Goal: Information Seeking & Learning: Learn about a topic

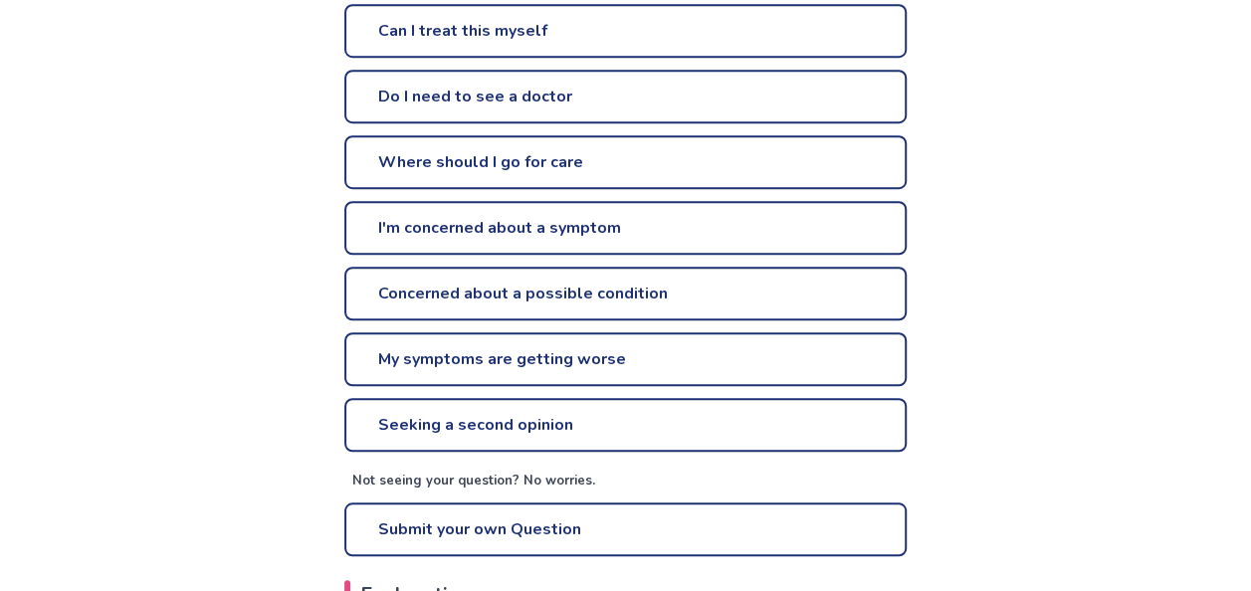
scroll to position [636, 0]
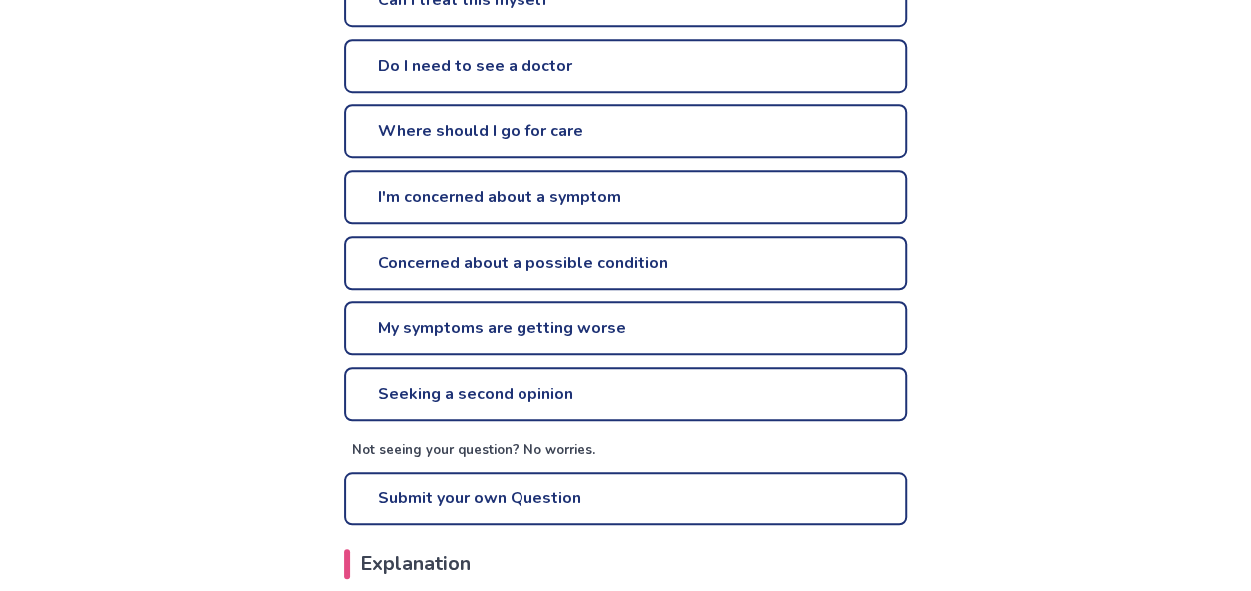
click at [442, 39] on link "Do I need to see a doctor" at bounding box center [625, 66] width 562 height 54
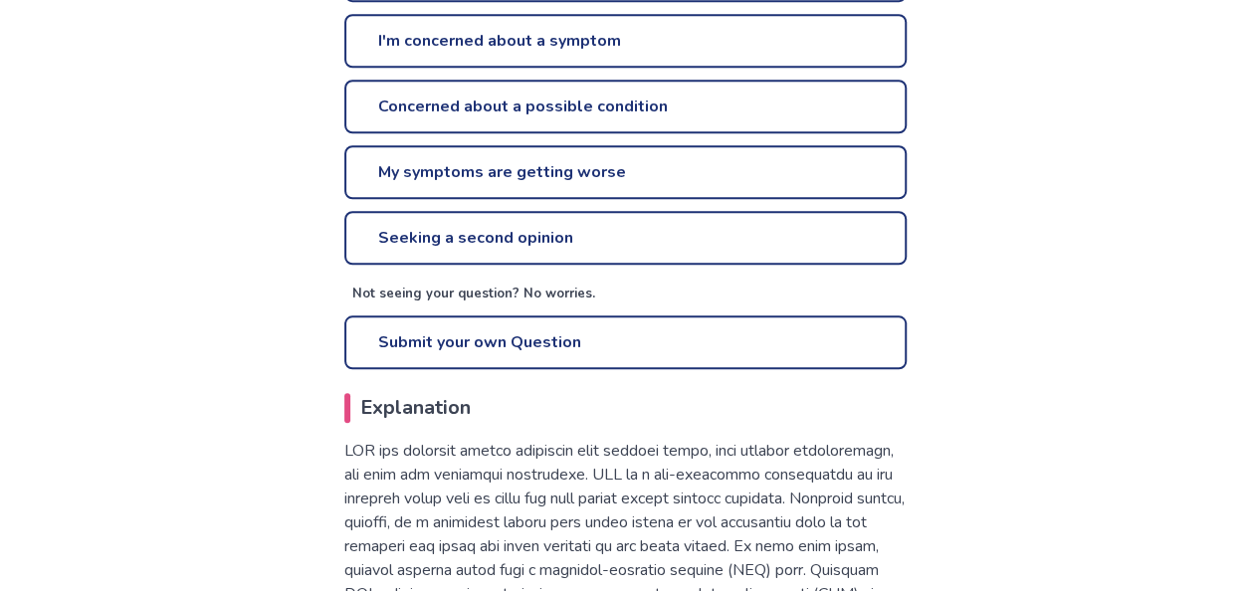
scroll to position [823, 0]
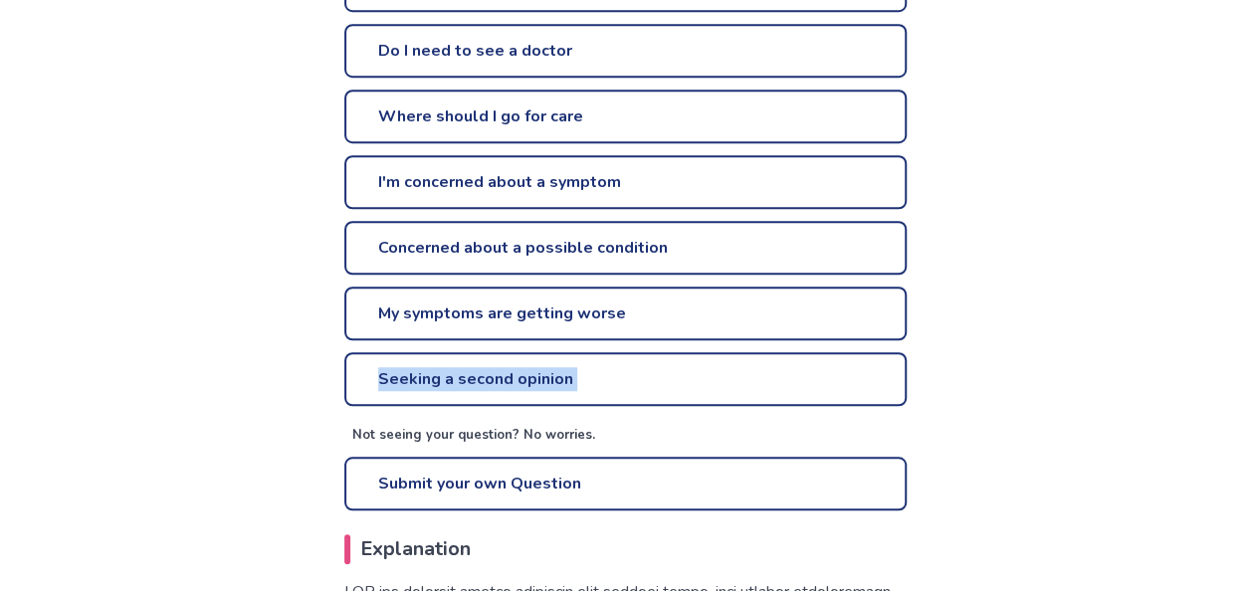
scroll to position [599, 0]
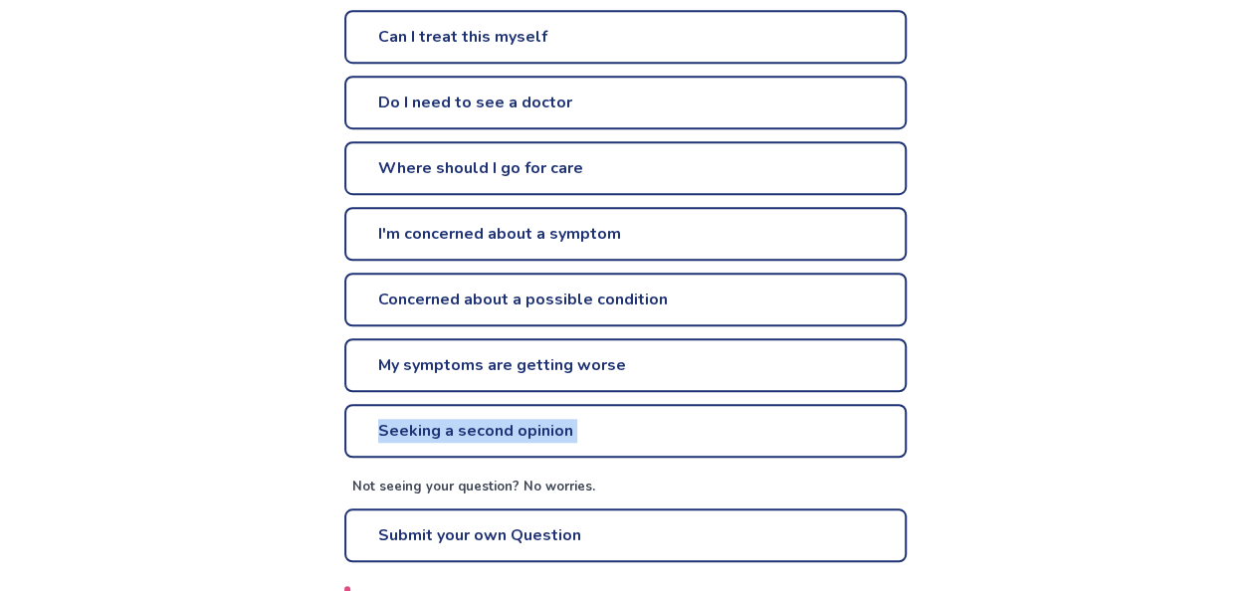
click at [754, 273] on link "Concerned about a possible condition" at bounding box center [625, 300] width 562 height 54
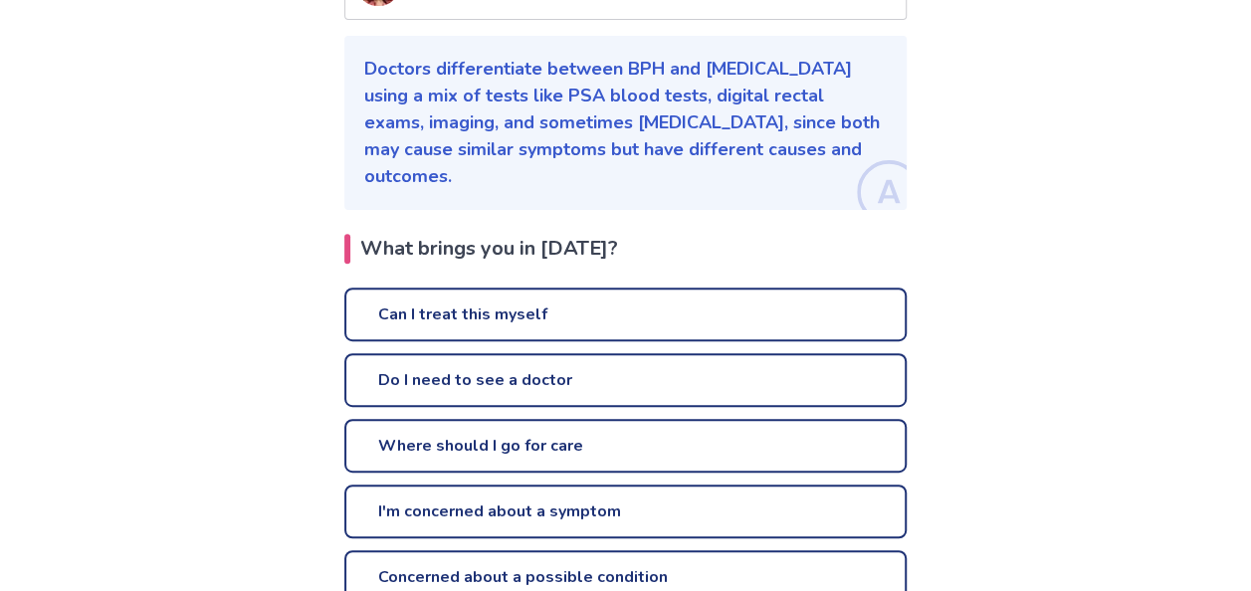
scroll to position [342, 0]
